Goal: Information Seeking & Learning: Learn about a topic

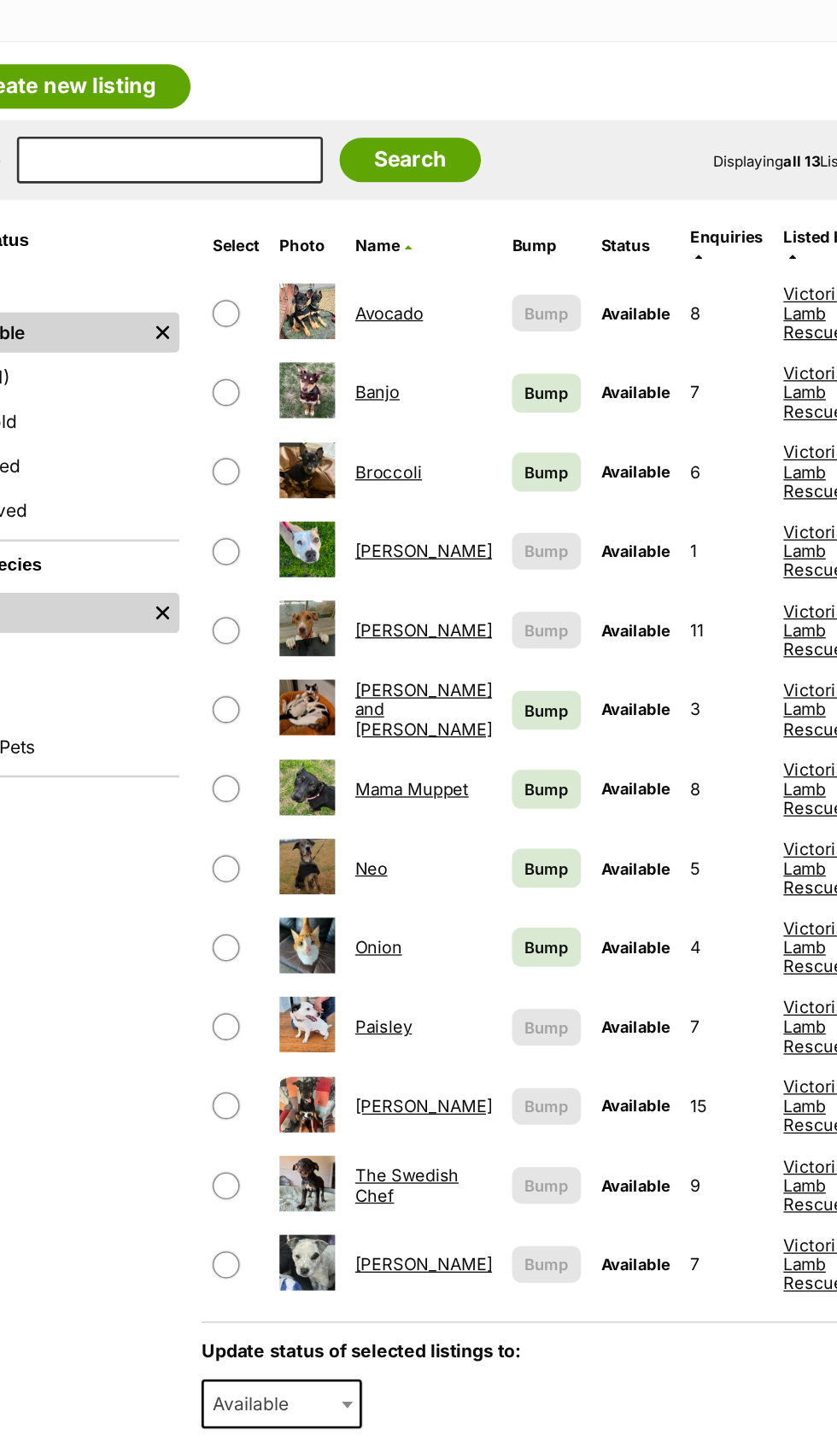
scroll to position [10, 0]
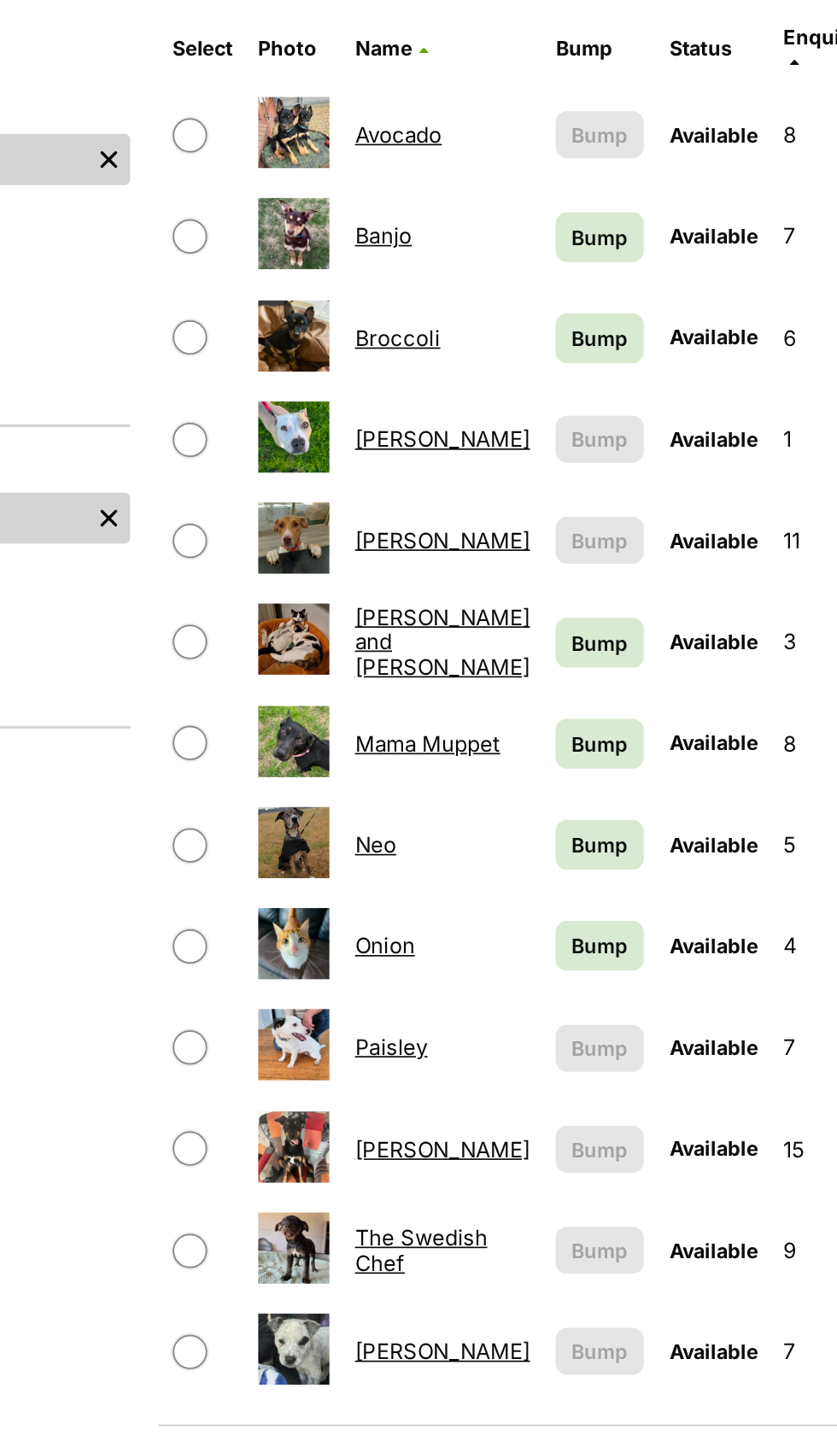
click at [395, 1090] on link "Simon" at bounding box center [418, 1098] width 105 height 16
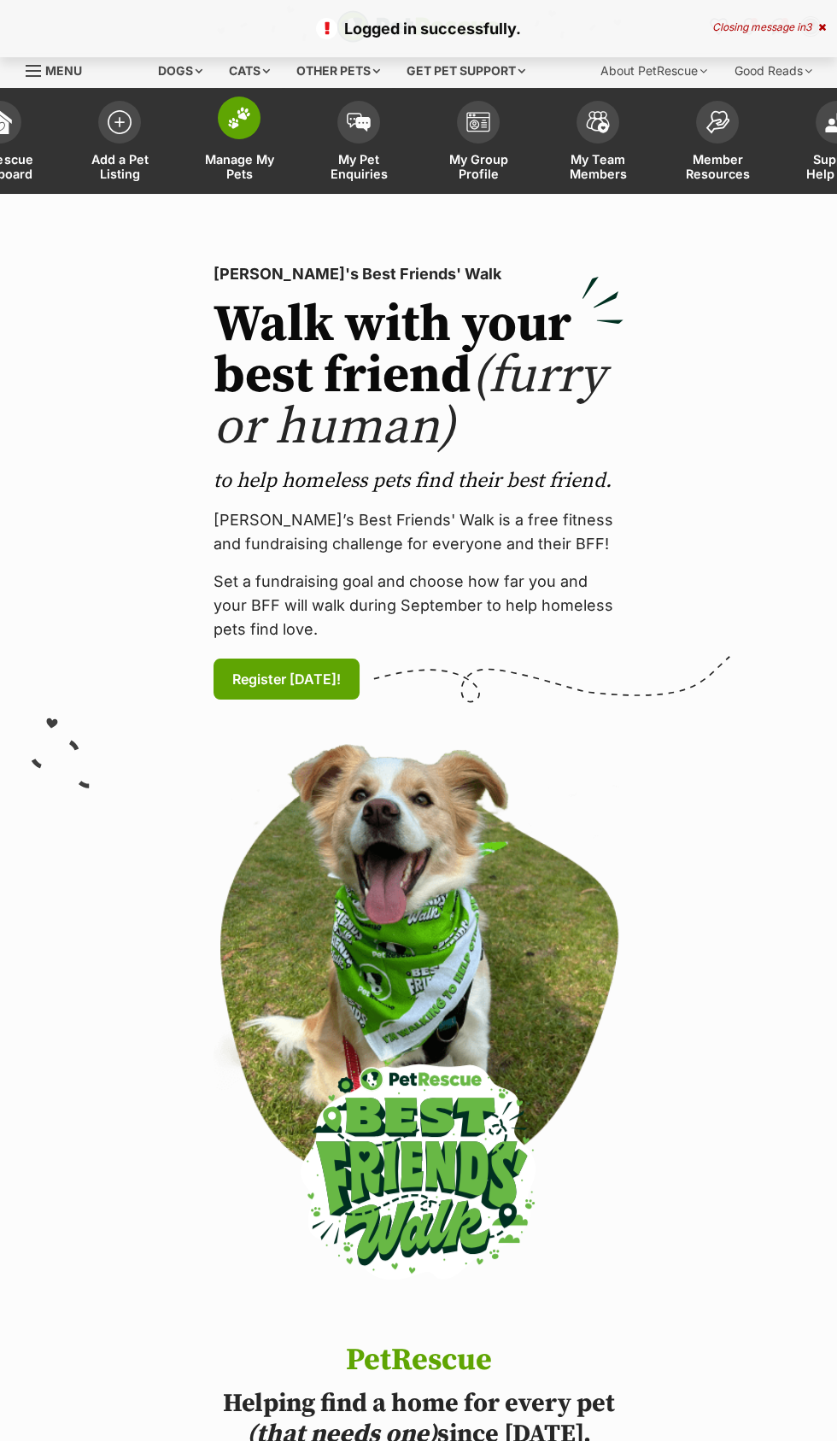
click at [238, 129] on span at bounding box center [239, 118] width 43 height 43
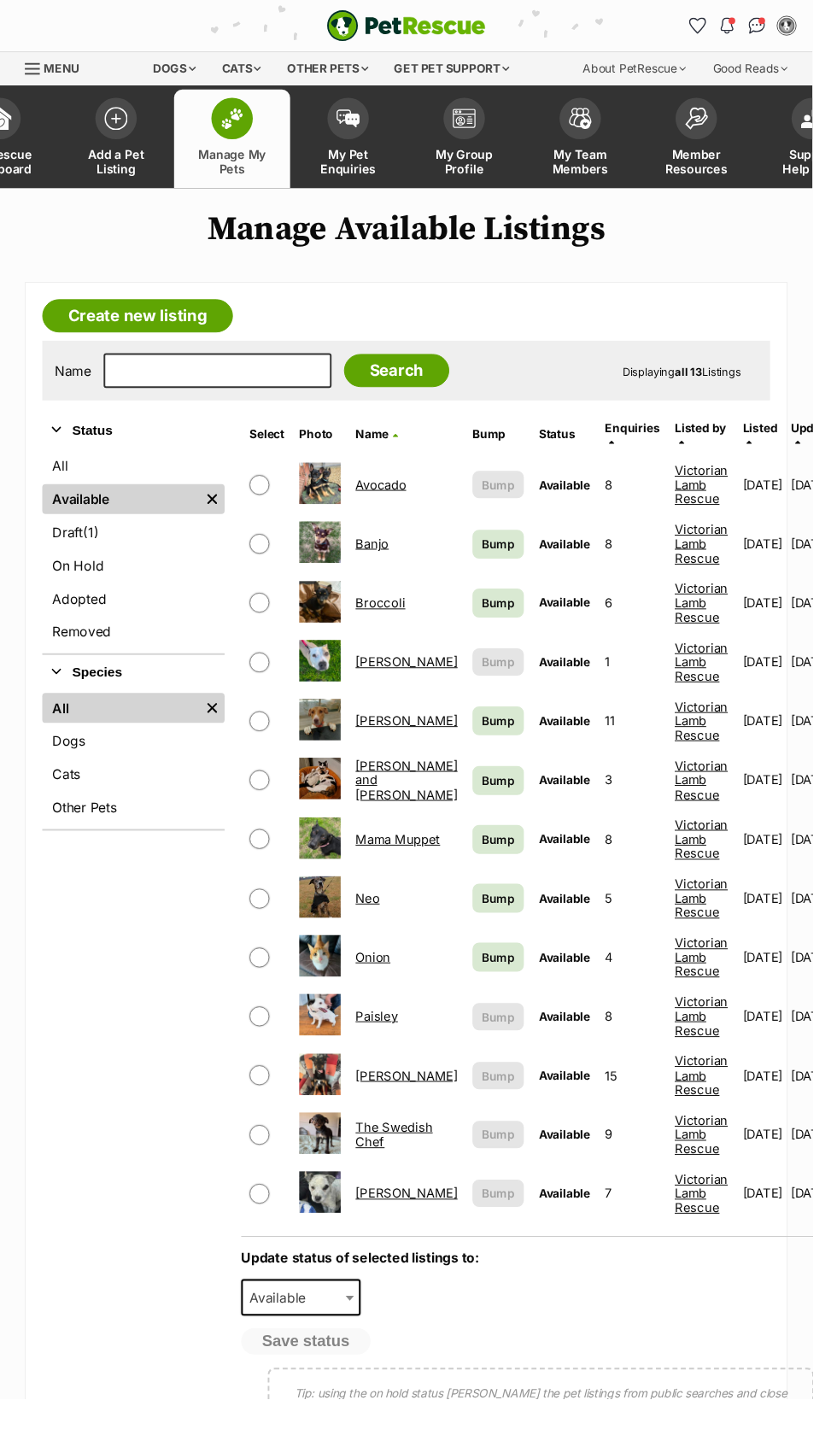
click at [392, 1100] on link "[PERSON_NAME]" at bounding box center [418, 1108] width 105 height 16
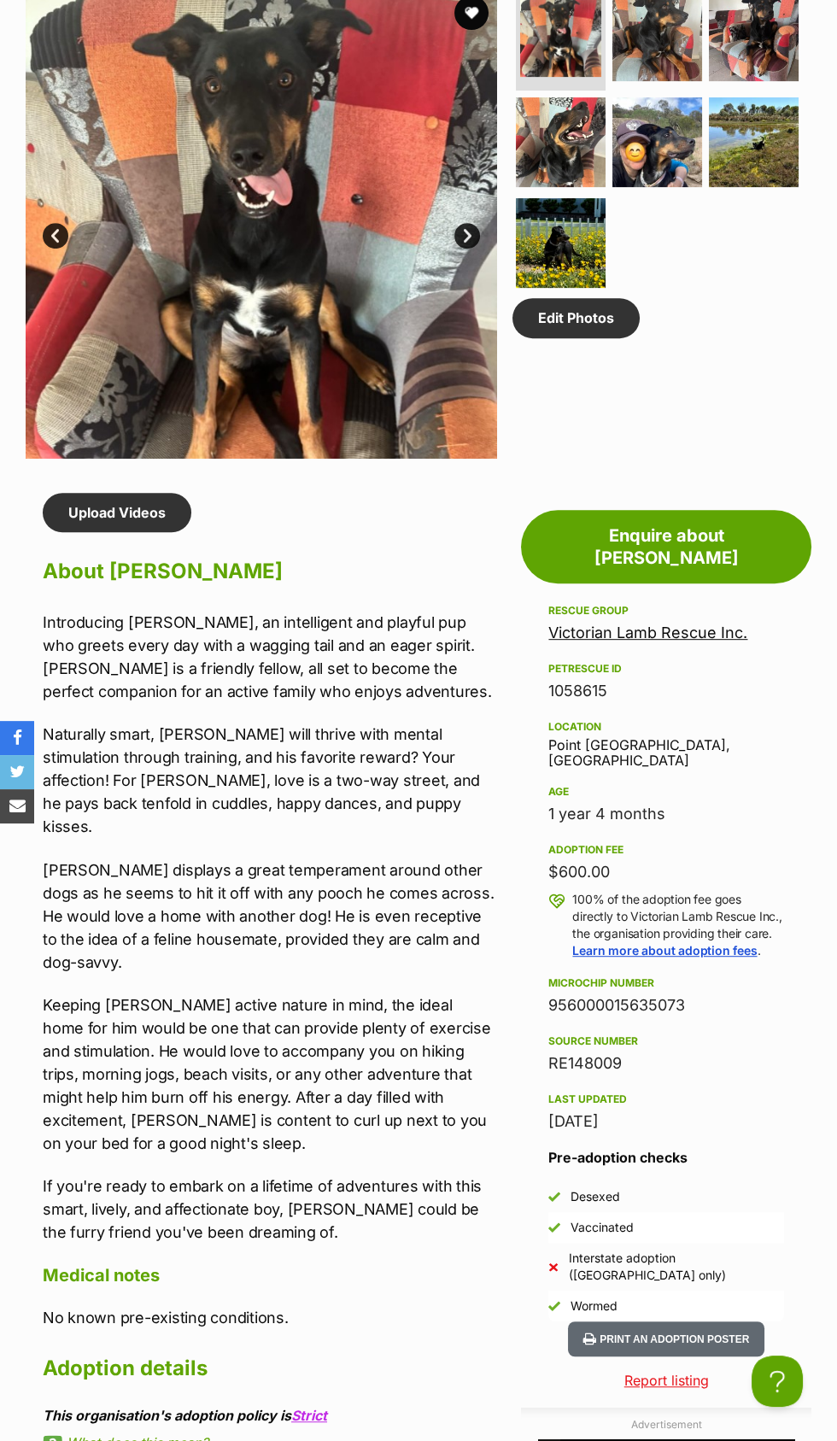
scroll to position [986, 0]
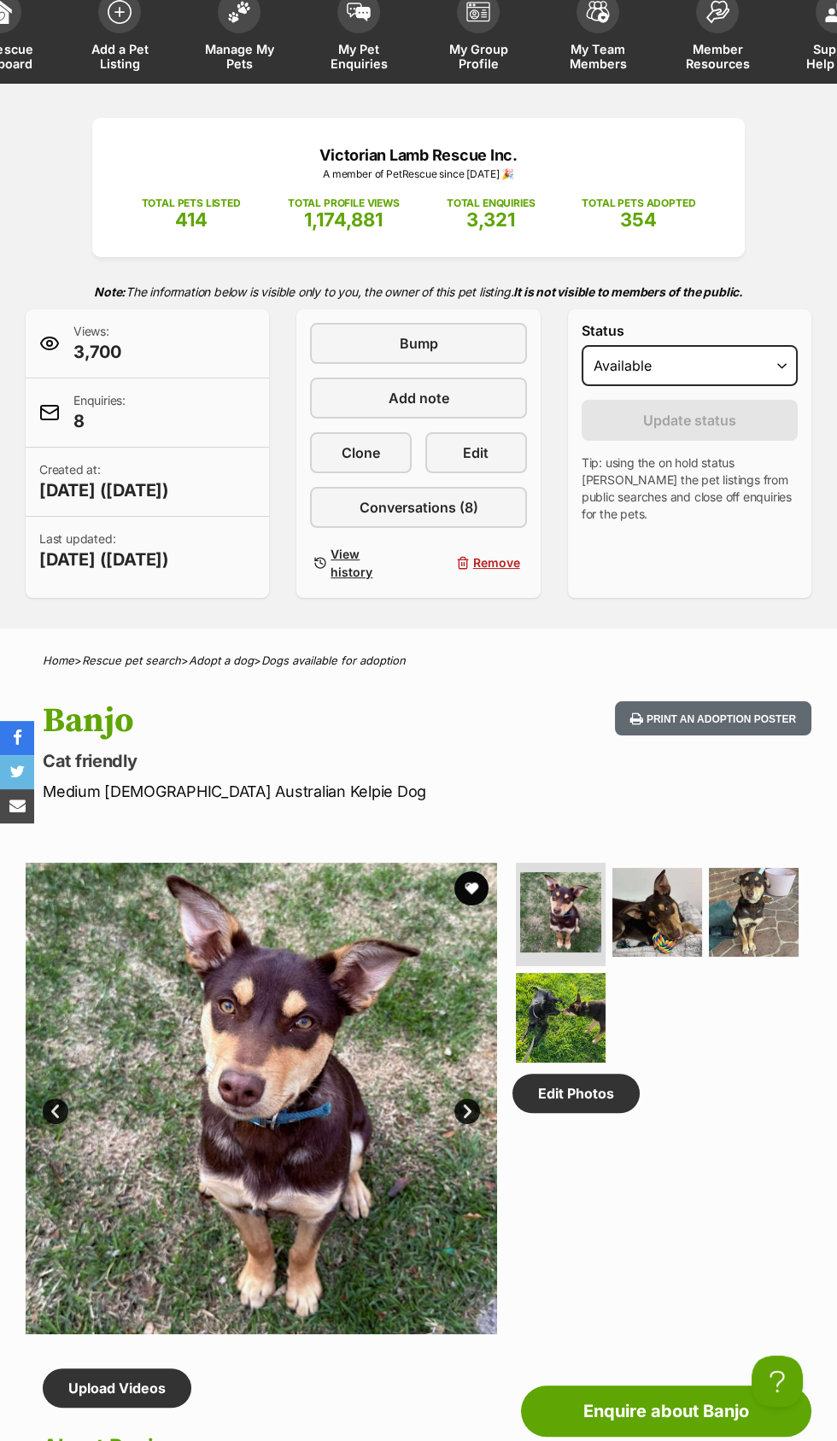
scroll to position [108, 0]
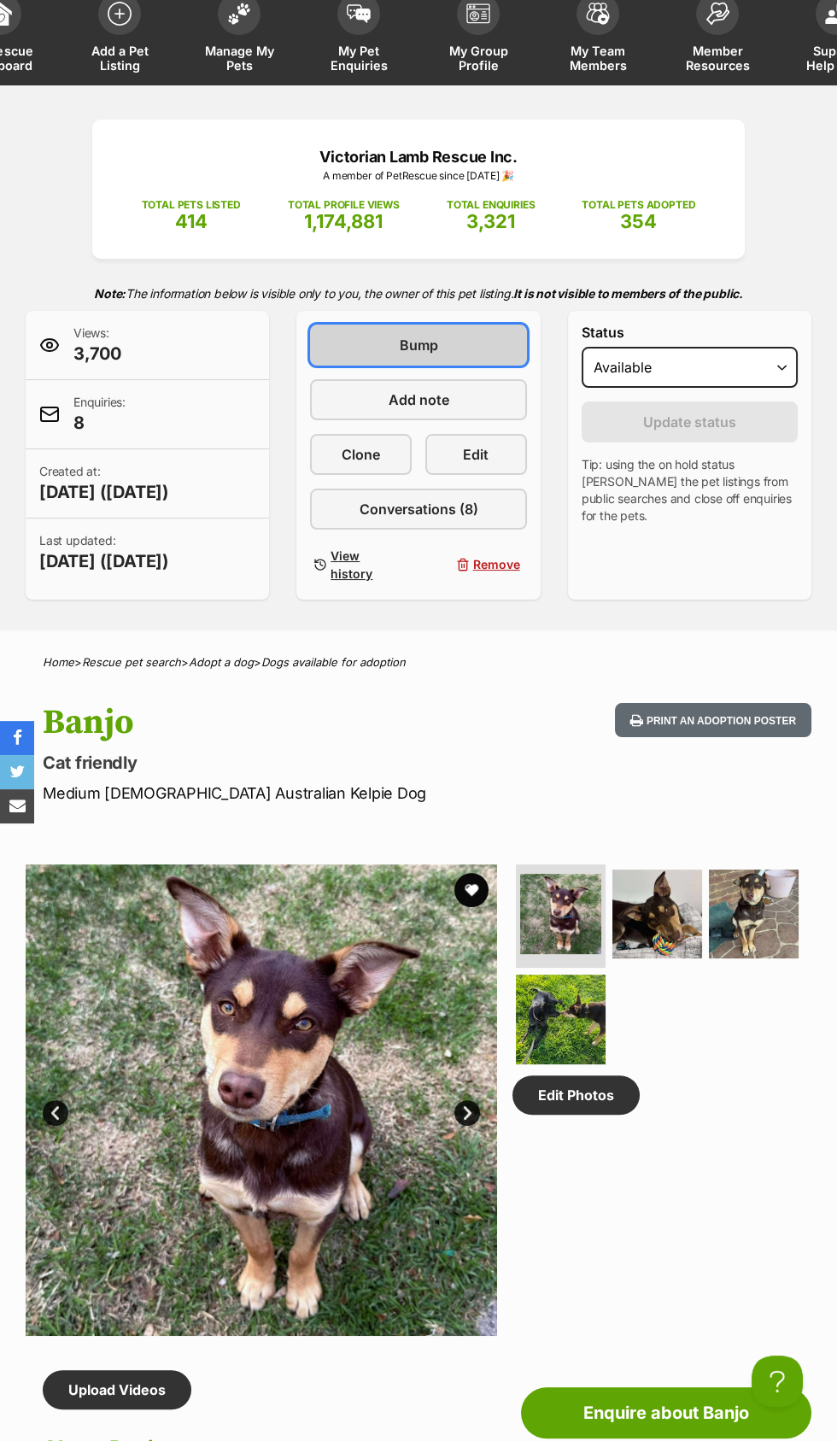
click at [460, 339] on link "Bump" at bounding box center [418, 345] width 216 height 41
